Goal: Transaction & Acquisition: Purchase product/service

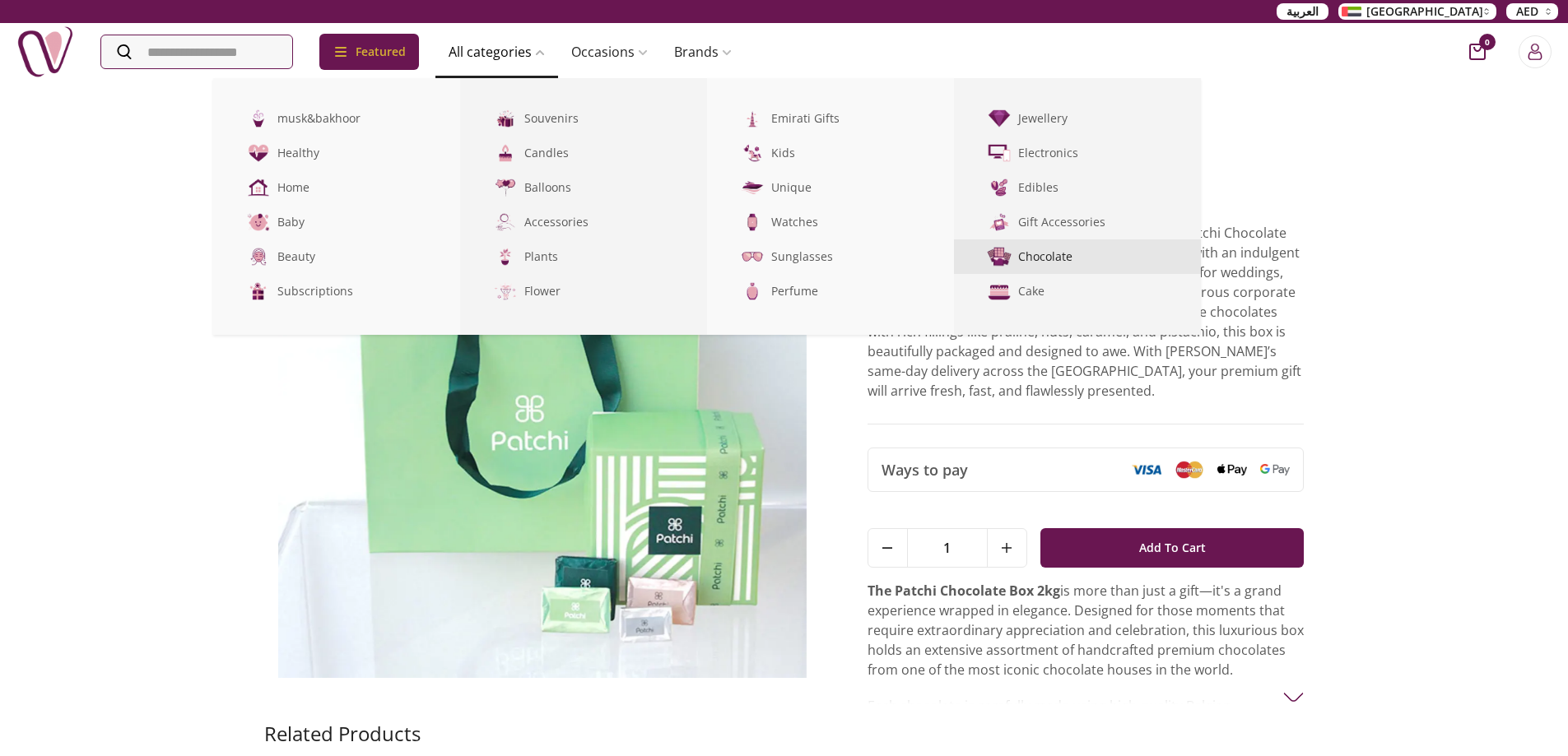
click at [1072, 256] on link "Chocolate" at bounding box center [1077, 256] width 246 height 34
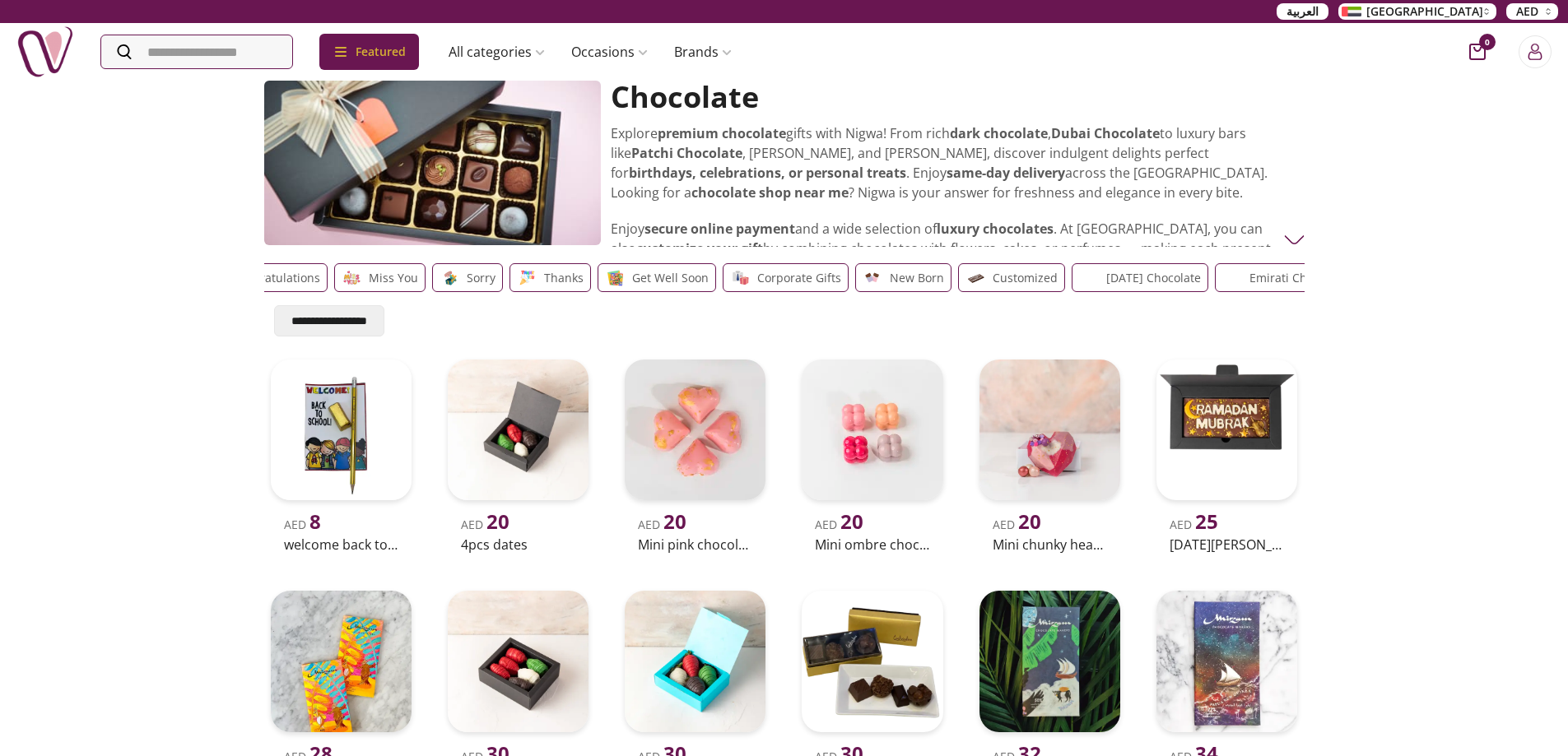
drag, startPoint x: 1244, startPoint y: 279, endPoint x: 919, endPoint y: 261, distance: 325.5
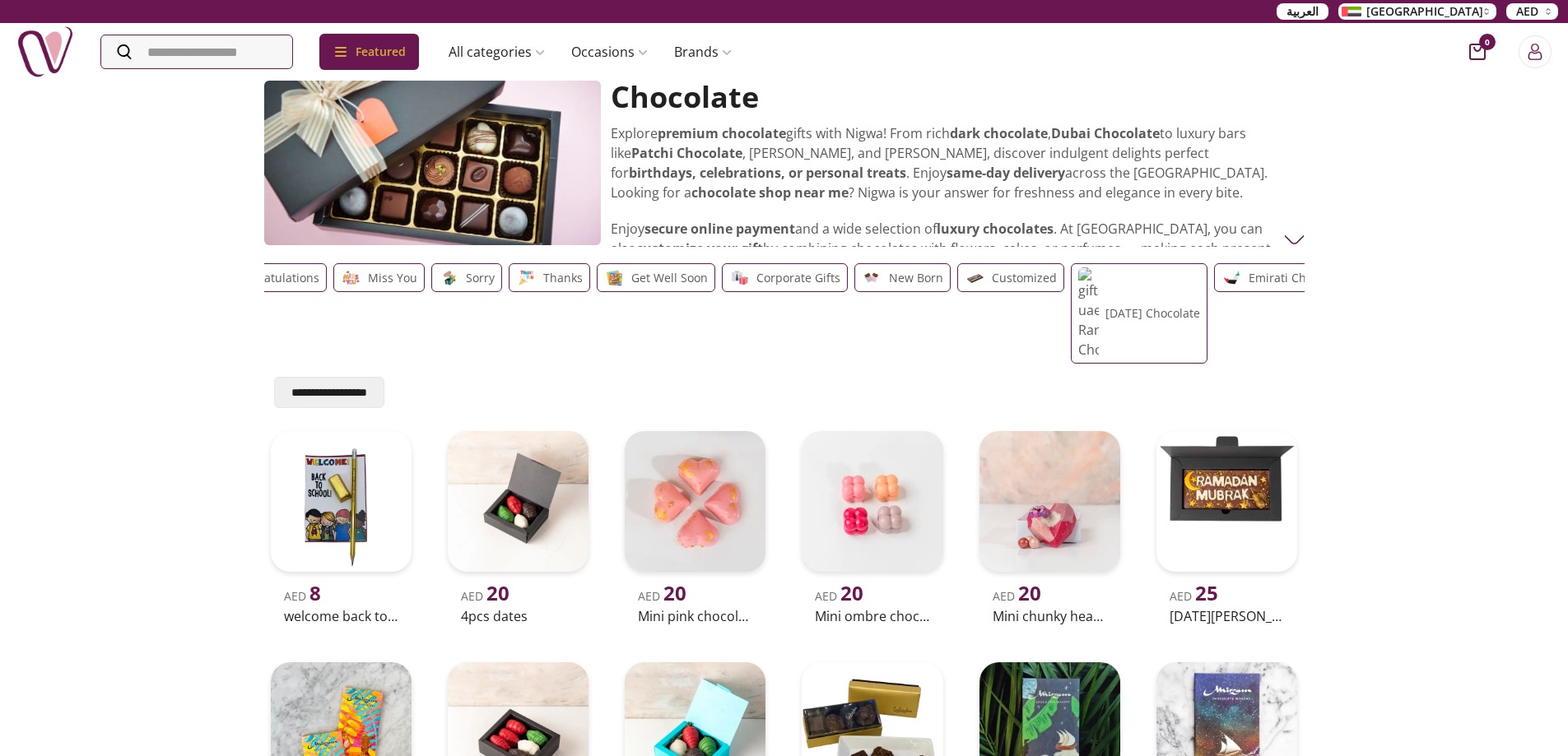
click at [919, 261] on div "Love Birthday Congratulations Miss You Sorry Thanks Get well soon Corporate Gif…" at bounding box center [784, 314] width 1041 height 114
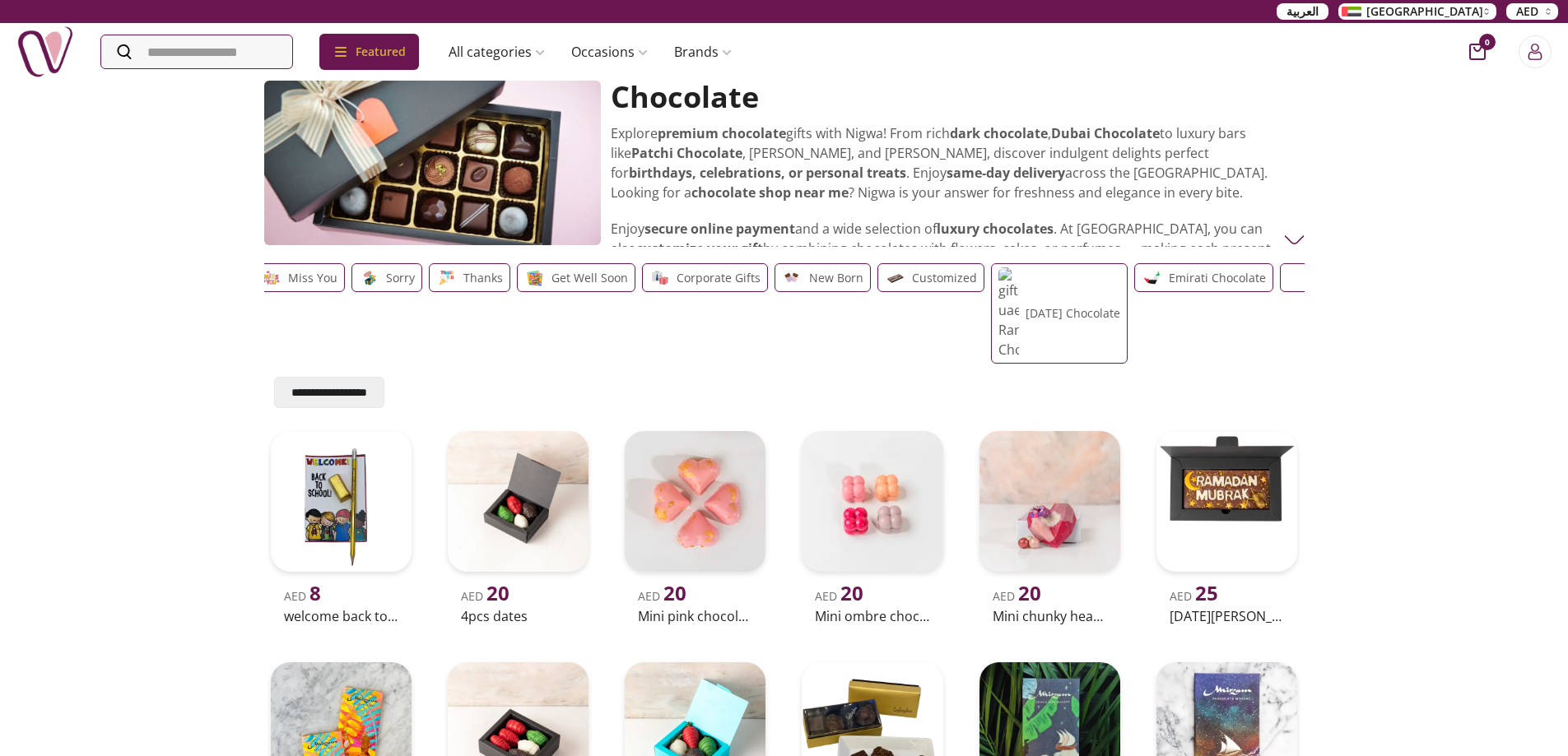
scroll to position [0, 332]
drag, startPoint x: 1215, startPoint y: 294, endPoint x: 960, endPoint y: 288, distance: 255.1
click at [1121, 288] on div "Emirati chocolate" at bounding box center [1190, 314] width 139 height 101
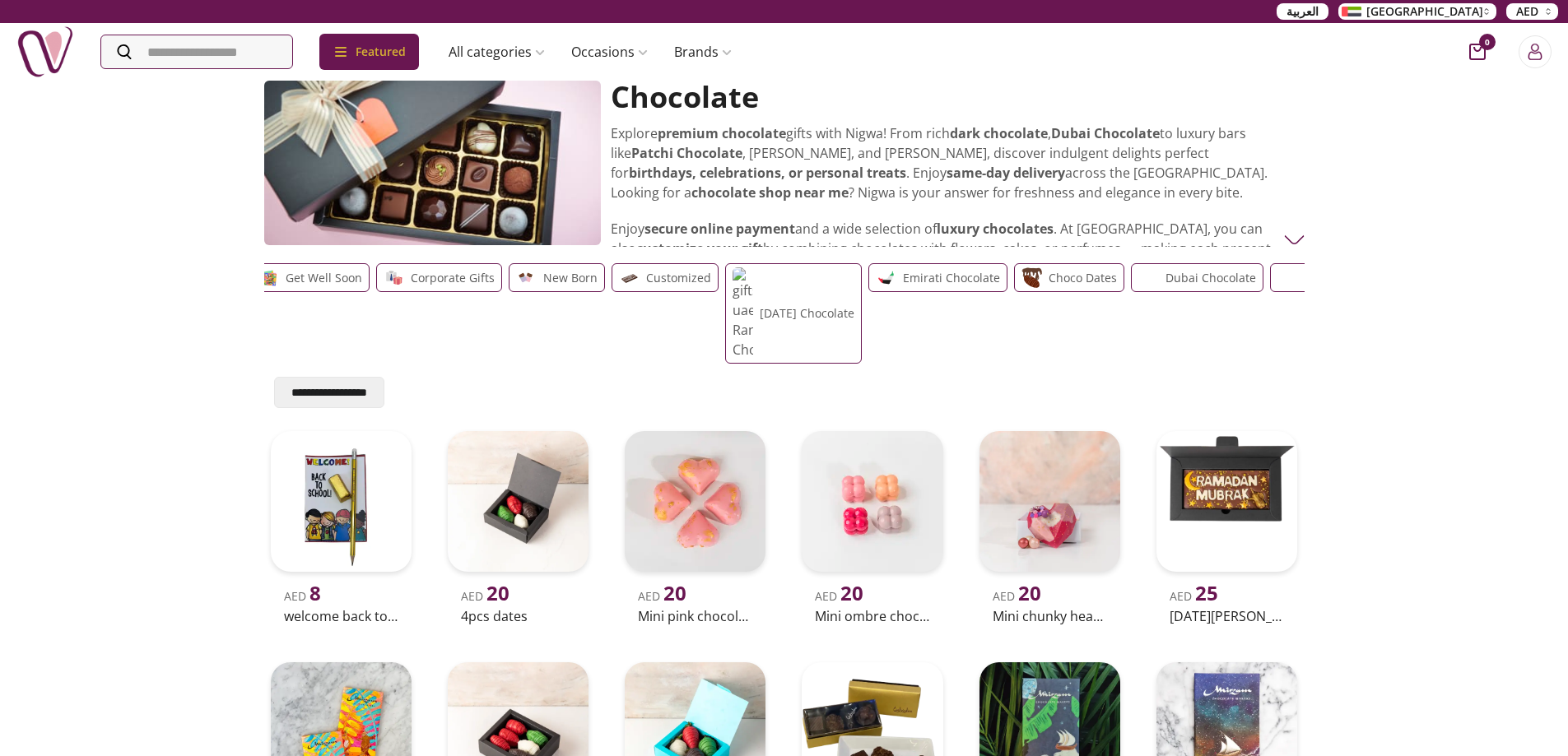
scroll to position [0, 587]
click at [1215, 278] on p "Dubai chocolate" at bounding box center [1208, 278] width 90 height 19
